Goal: Task Accomplishment & Management: Manage account settings

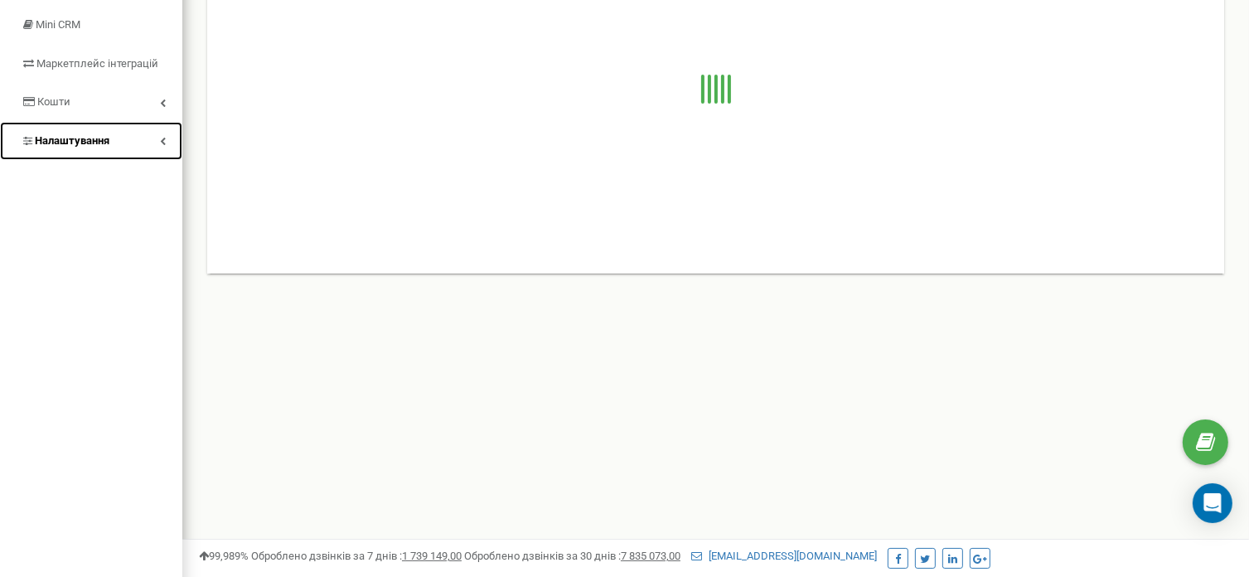
click at [86, 131] on link "Налаштування" at bounding box center [91, 141] width 182 height 39
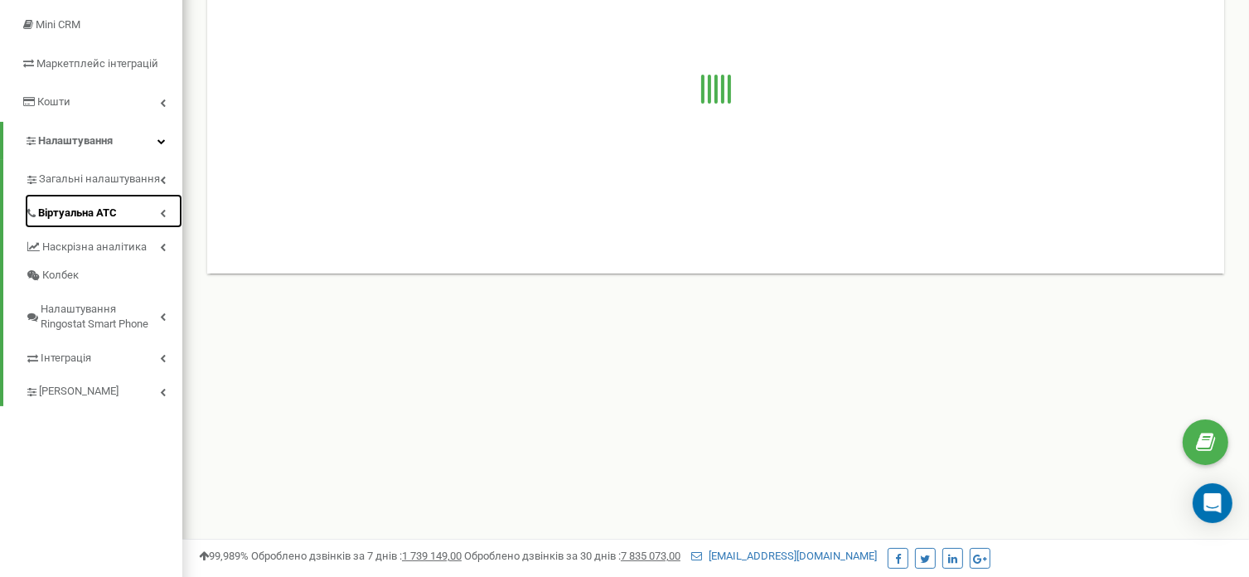
click at [86, 211] on span "Віртуальна АТС" at bounding box center [77, 214] width 79 height 16
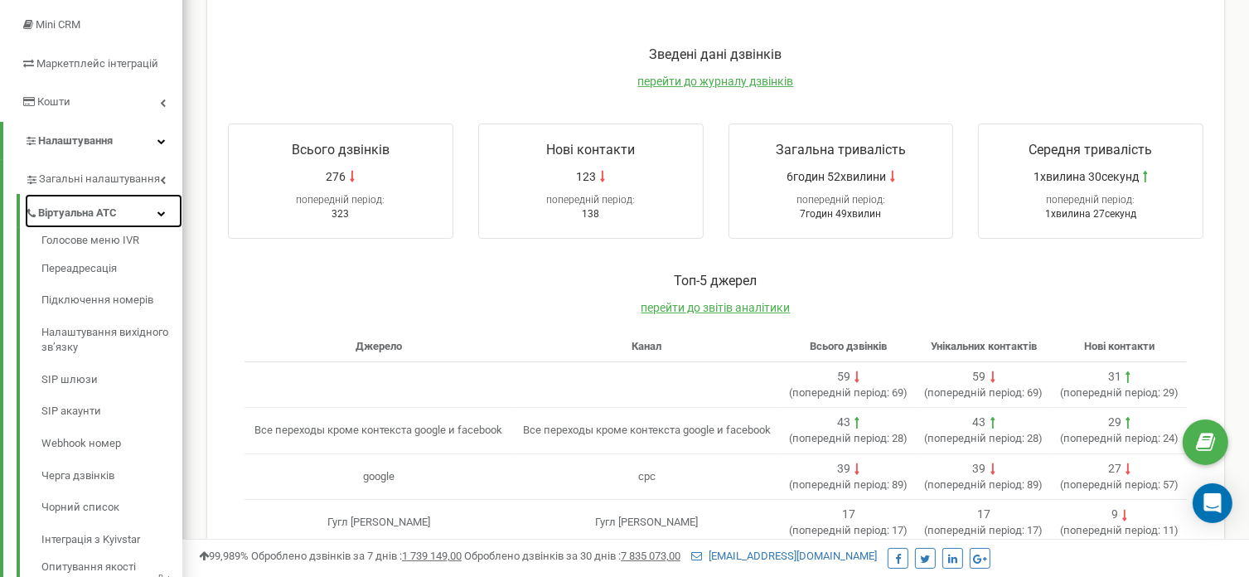
click at [83, 216] on span "Віртуальна АТС" at bounding box center [77, 214] width 79 height 16
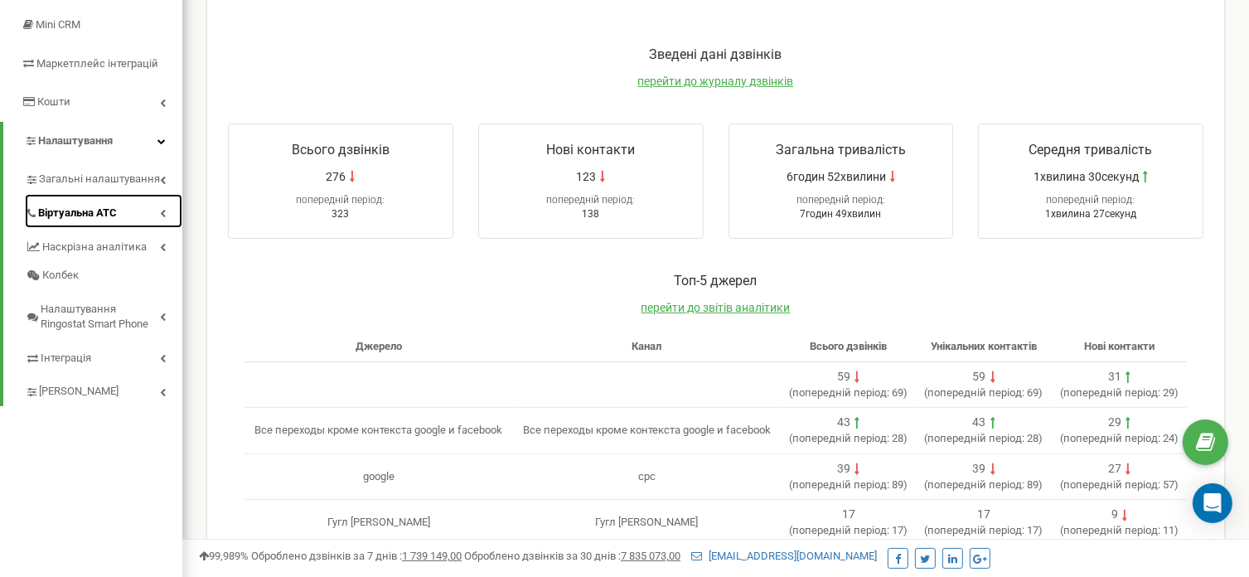
click at [83, 218] on span "Віртуальна АТС" at bounding box center [77, 214] width 79 height 16
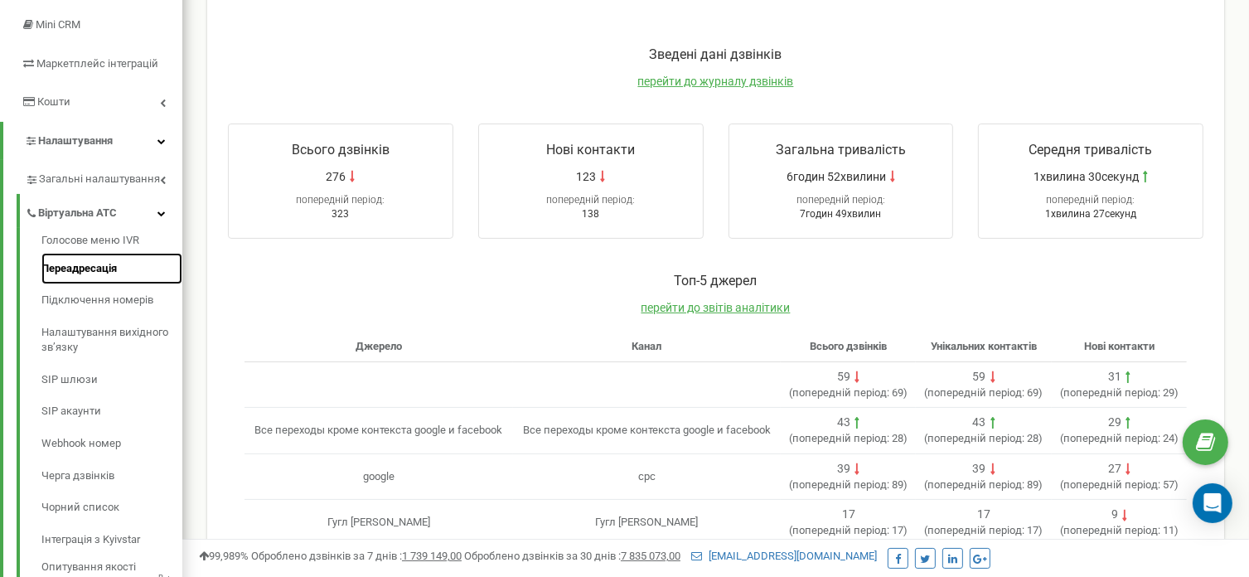
click at [80, 267] on link "Переадресація" at bounding box center [111, 269] width 141 height 32
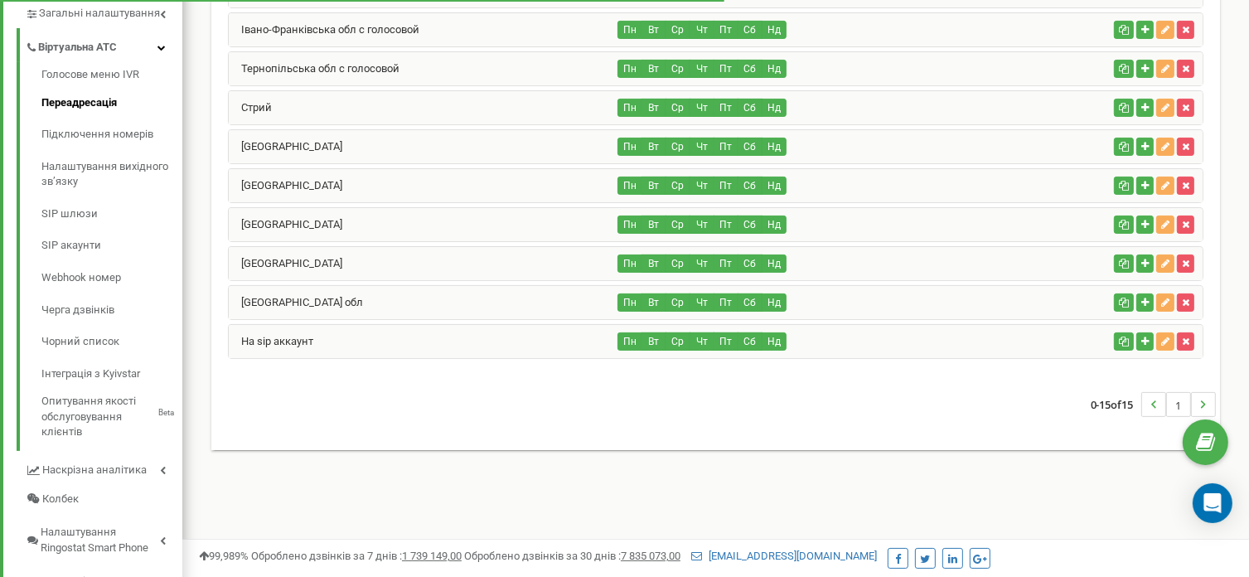
click at [393, 332] on div "На sip аккаунт" at bounding box center [424, 341] width 390 height 33
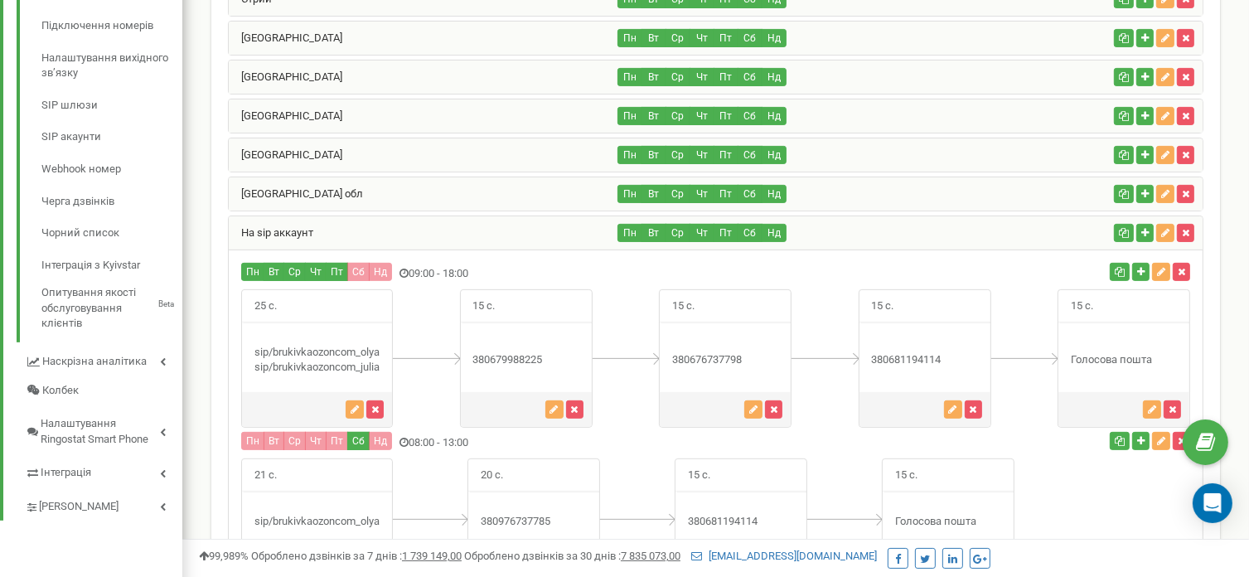
scroll to position [663, 0]
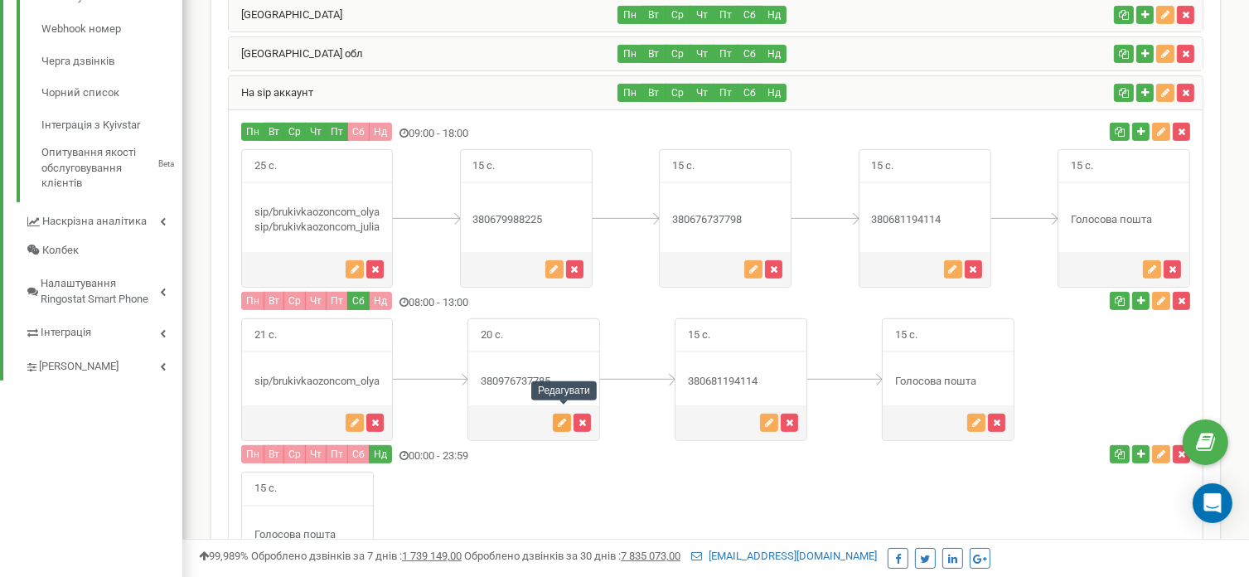
click at [560, 418] on icon "button" at bounding box center [562, 423] width 8 height 10
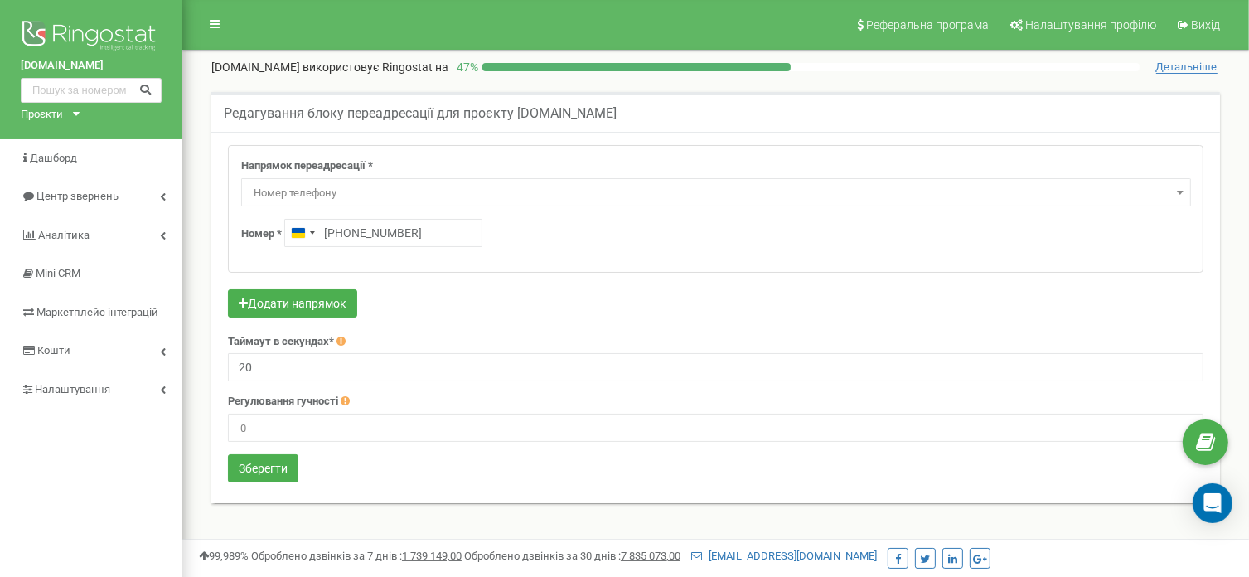
click at [361, 231] on input "+380 6998 8225" at bounding box center [383, 233] width 198 height 28
type input "+380 67 998 8225"
click at [269, 463] on button "Зберегти" at bounding box center [263, 468] width 70 height 28
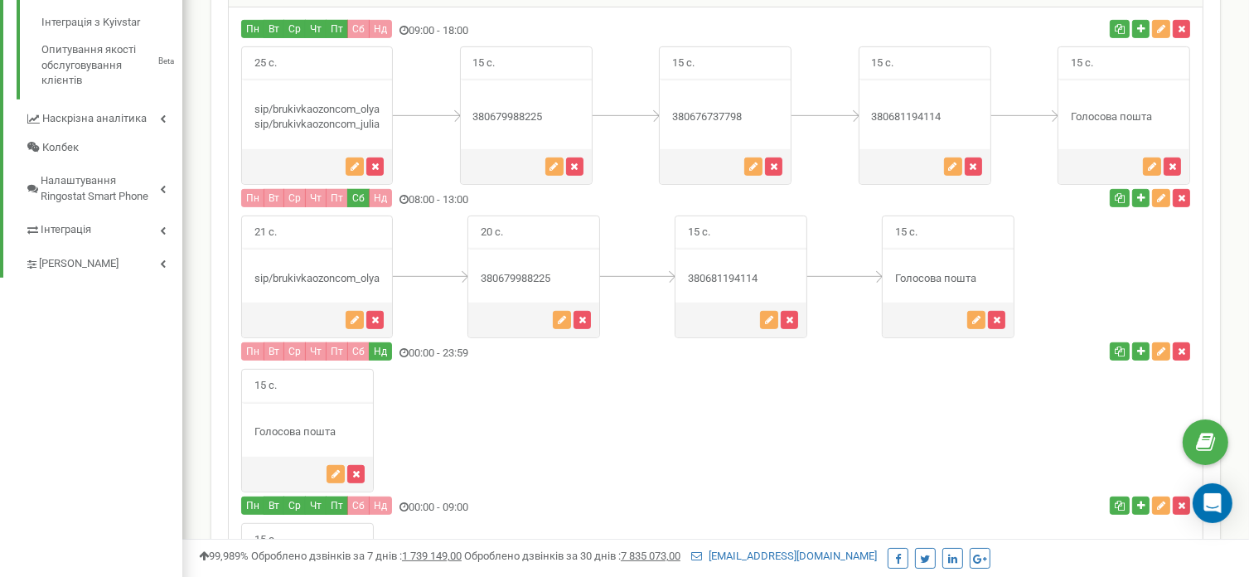
click at [784, 444] on div "15 с." at bounding box center [716, 430] width 974 height 123
click at [775, 311] on button "button" at bounding box center [769, 320] width 18 height 18
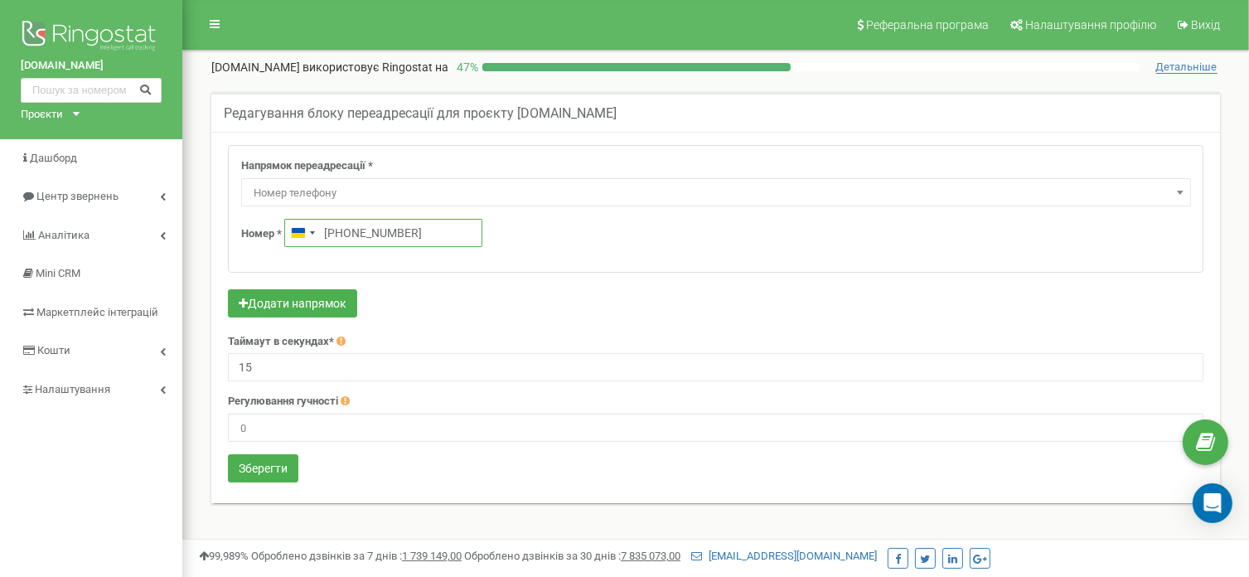
click at [438, 232] on input "+380681194114" at bounding box center [383, 233] width 198 height 28
type input "+"
type input "067 673 7781"
click at [255, 466] on button "Зберегти" at bounding box center [263, 468] width 70 height 28
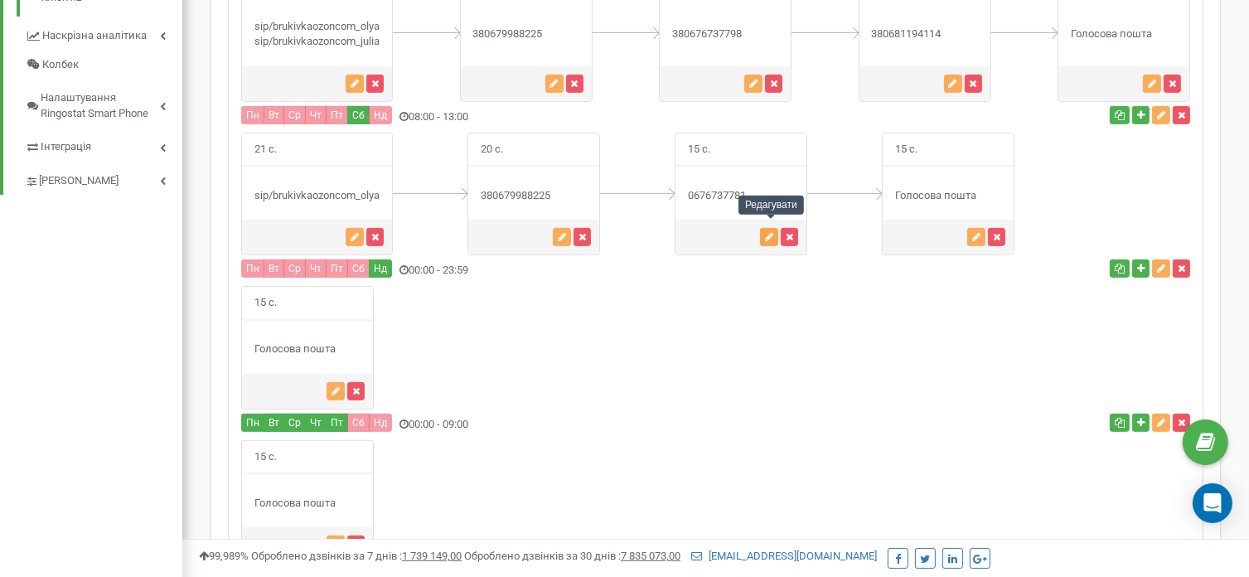
click at [768, 232] on icon "button" at bounding box center [769, 237] width 8 height 10
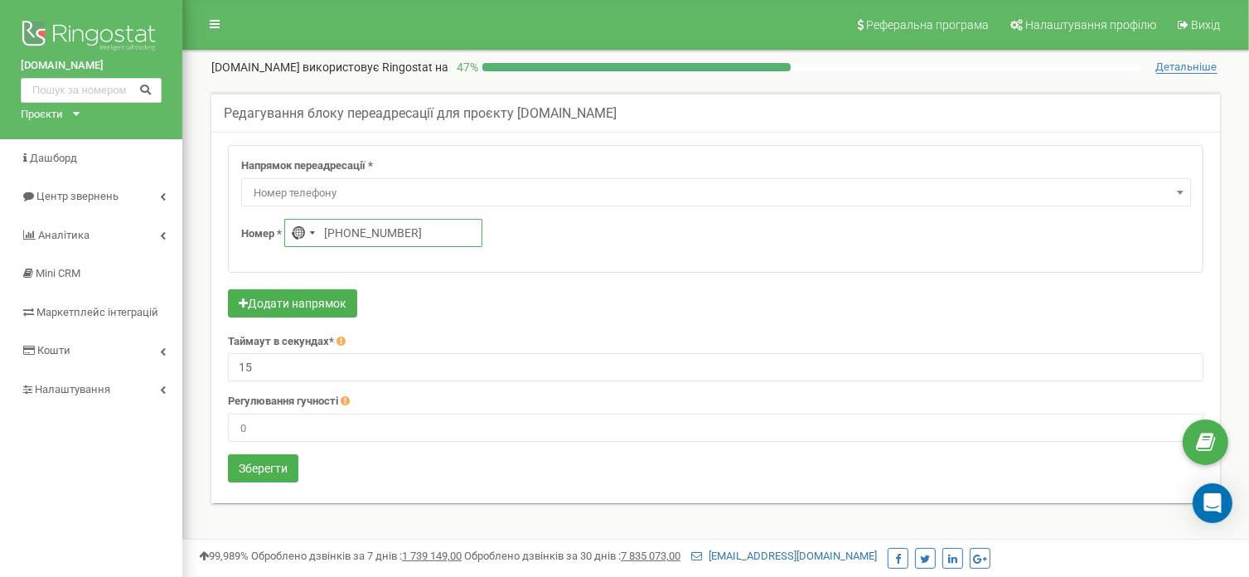
click at [329, 227] on input "[PHONE_NUMBER]" at bounding box center [383, 233] width 198 height 28
type input "380676737781"
click at [311, 232] on div "Selected country" at bounding box center [312, 232] width 5 height 3
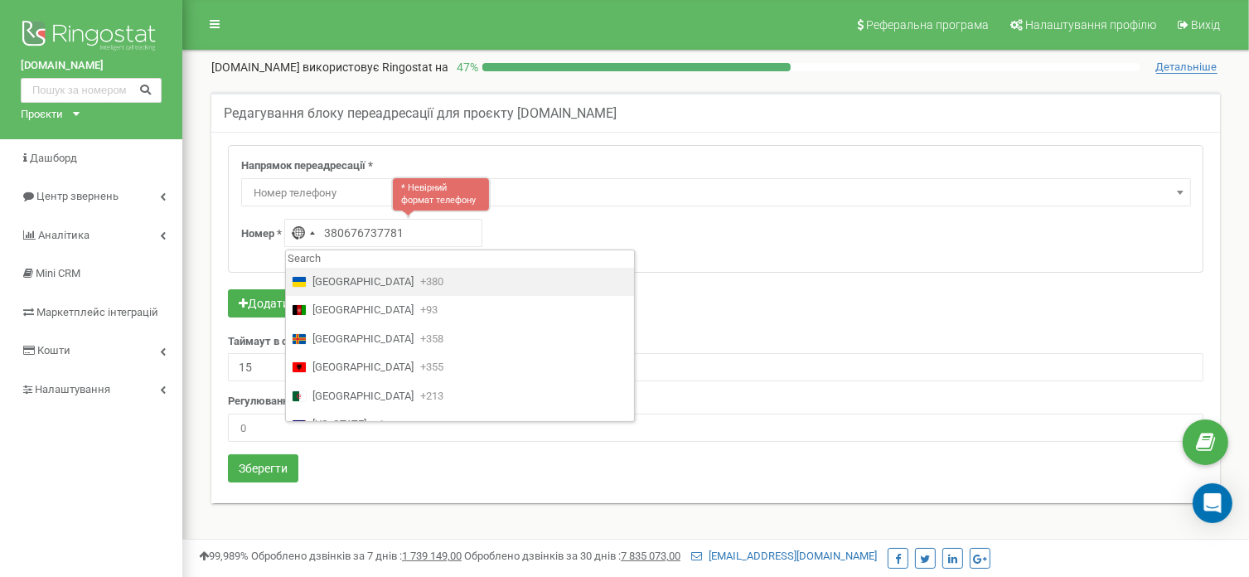
click at [314, 283] on span "[GEOGRAPHIC_DATA]" at bounding box center [362, 282] width 101 height 16
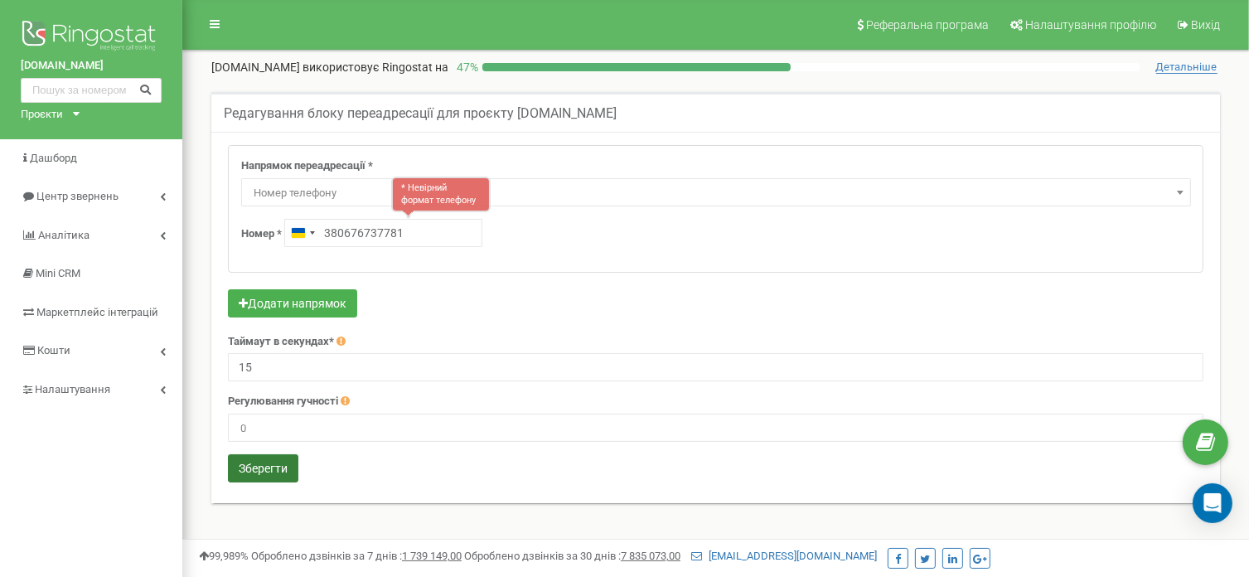
click at [274, 470] on button "Зберегти" at bounding box center [263, 468] width 70 height 28
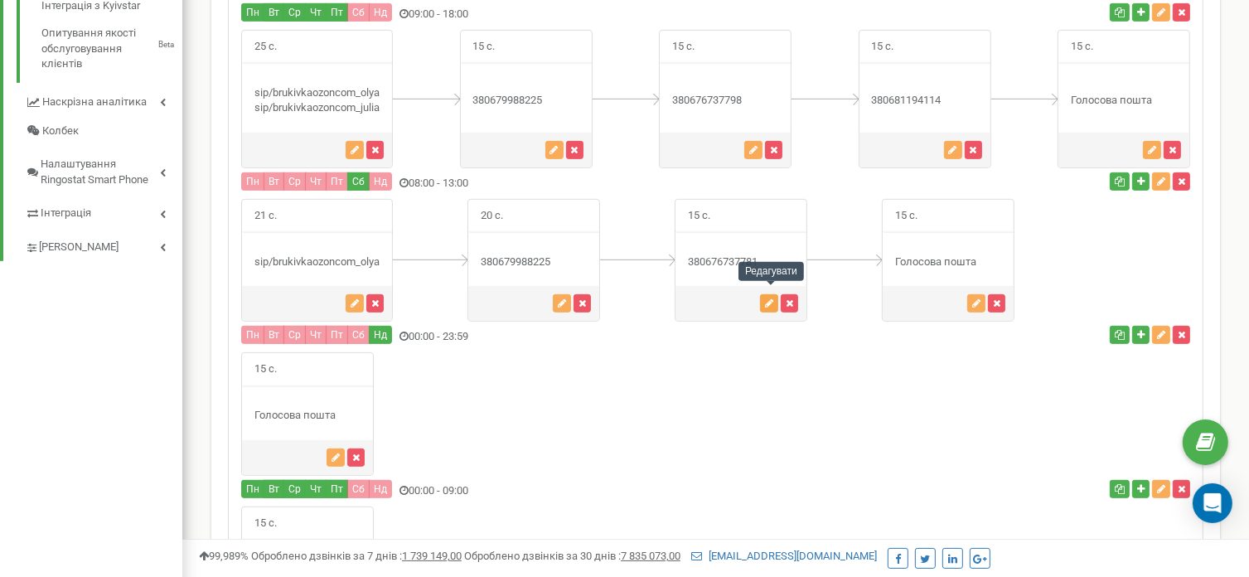
click at [772, 298] on icon "button" at bounding box center [769, 303] width 8 height 10
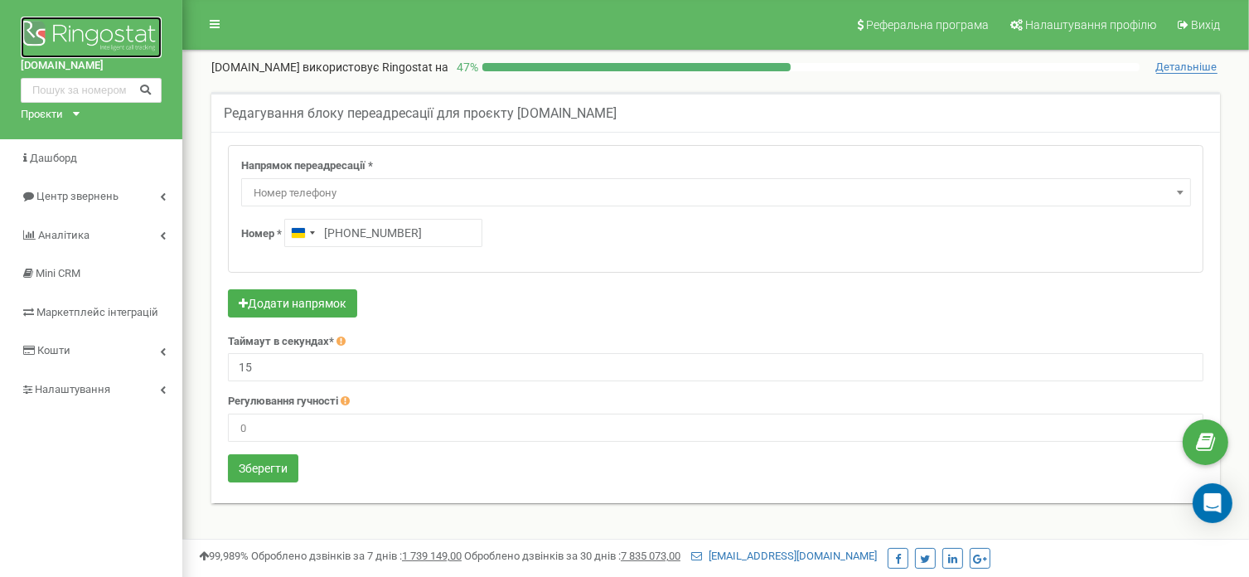
click at [86, 27] on img at bounding box center [91, 37] width 141 height 41
